Goal: Information Seeking & Learning: Get advice/opinions

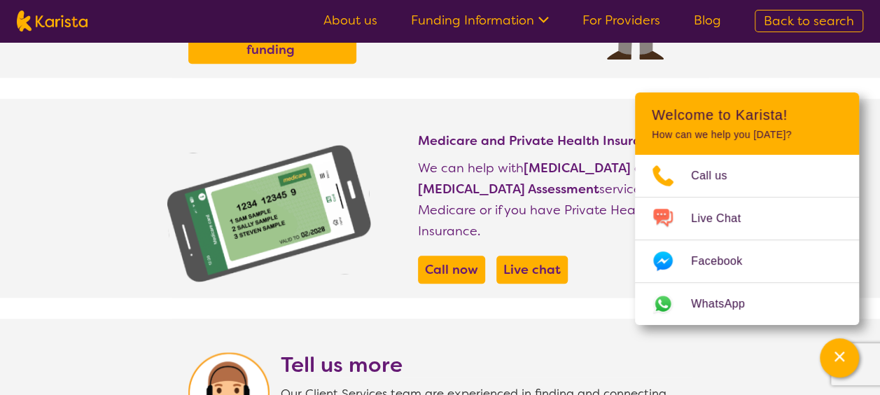
click at [784, 21] on span "Back to search" at bounding box center [809, 21] width 90 height 17
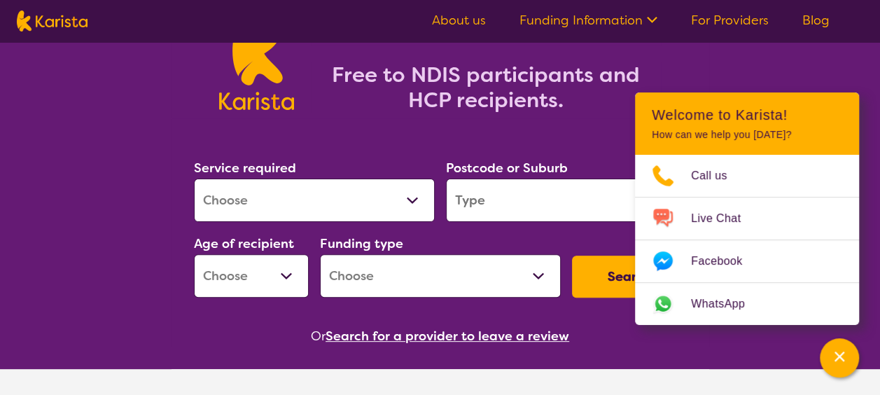
scroll to position [105, 0]
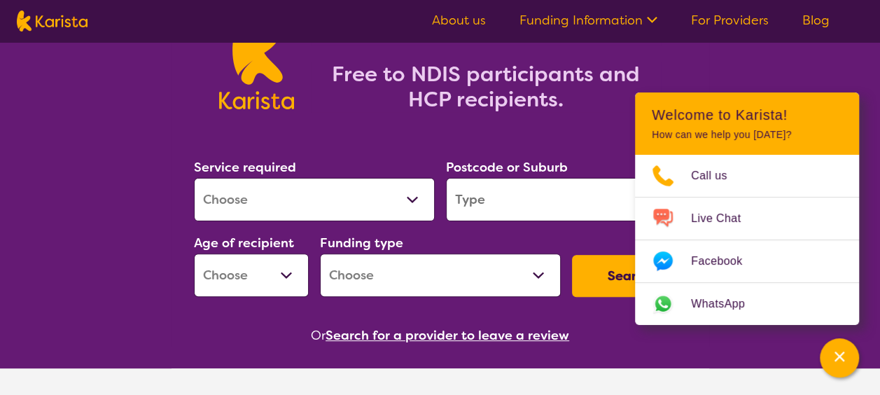
click at [400, 193] on select "Allied Health Assistant Assessment ([MEDICAL_DATA] or [MEDICAL_DATA]) Behaviour…" at bounding box center [314, 199] width 241 height 43
select select "Domestic and home help"
click at [194, 178] on select "Allied Health Assistant Assessment ([MEDICAL_DATA] or [MEDICAL_DATA]) Behaviour…" at bounding box center [314, 199] width 241 height 43
click at [531, 184] on input "search" at bounding box center [566, 199] width 241 height 43
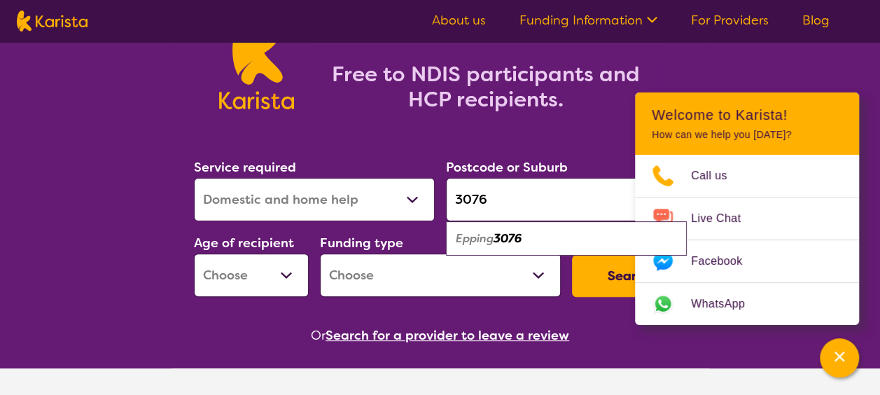
type input "3076"
click at [522, 240] on em "3076" at bounding box center [508, 238] width 28 height 15
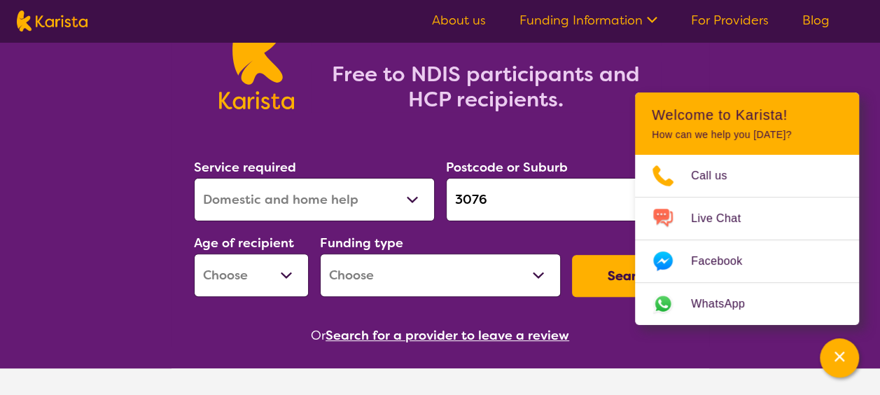
click at [356, 279] on select "Home Care Package (HCP) National Disability Insurance Scheme (NDIS) I don't know" at bounding box center [440, 274] width 241 height 43
select select "NDIS"
click at [320, 253] on select "Home Care Package (HCP) National Disability Insurance Scheme (NDIS) I don't know" at bounding box center [440, 274] width 241 height 43
click at [302, 283] on select "Early Childhood - 0 to 9 Child - 10 to 11 Adolescent - 12 to 17 Adult - 18 to 6…" at bounding box center [251, 274] width 115 height 43
click at [587, 285] on button "Search" at bounding box center [629, 276] width 115 height 42
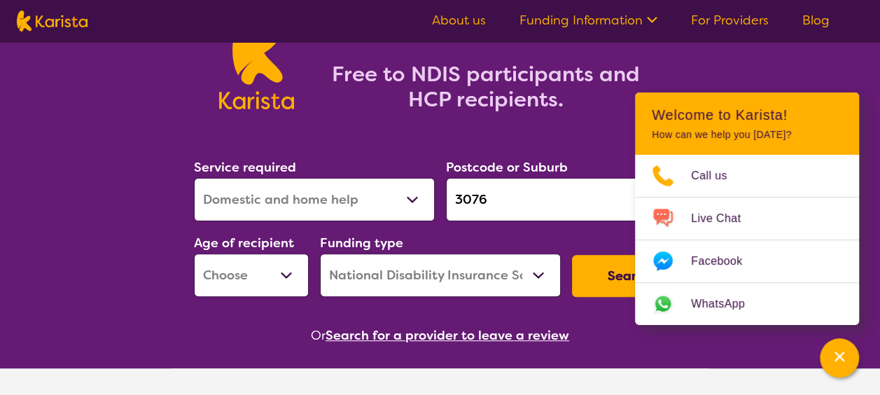
click at [301, 276] on select "Early Childhood - 0 to 9 Child - 10 to 11 Adolescent - 12 to 17 Adult - 18 to 6…" at bounding box center [251, 274] width 115 height 43
select select "AD"
click at [194, 253] on select "Early Childhood - 0 to 9 Child - 10 to 11 Adolescent - 12 to 17 Adult - 18 to 6…" at bounding box center [251, 274] width 115 height 43
click at [615, 290] on button "Search" at bounding box center [629, 276] width 115 height 42
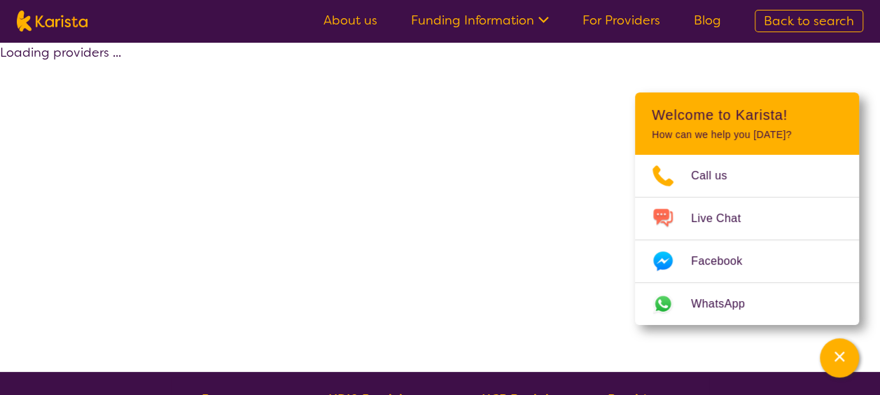
select select "by_score"
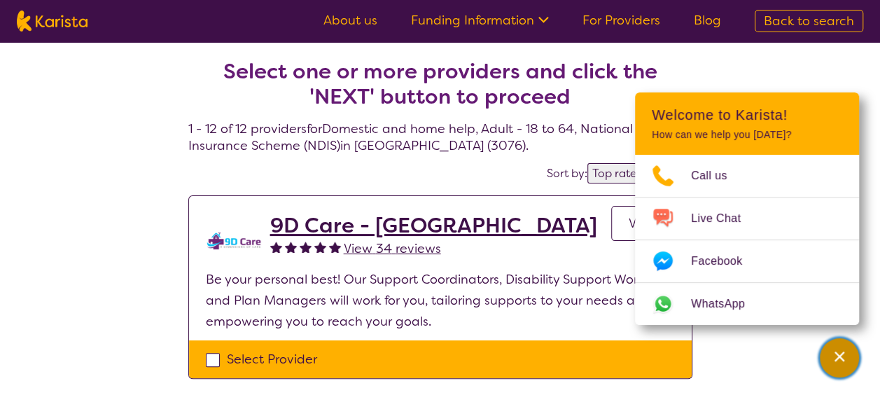
click at [848, 360] on div "Channel Menu" at bounding box center [839, 357] width 28 height 31
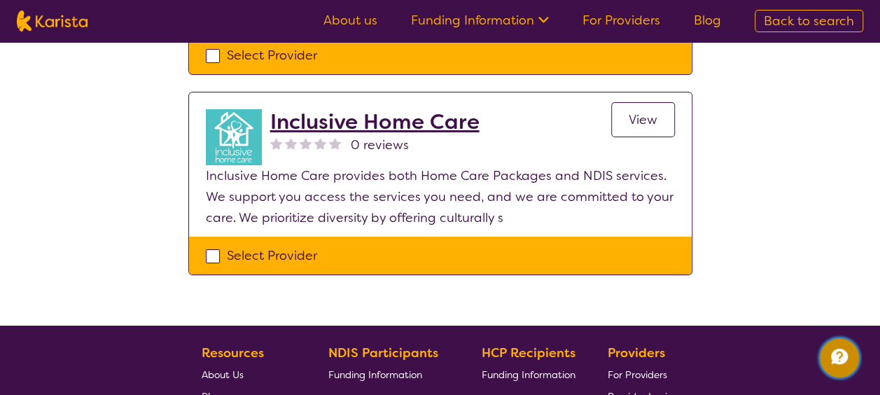
scroll to position [2303, 0]
